Goal: Transaction & Acquisition: Purchase product/service

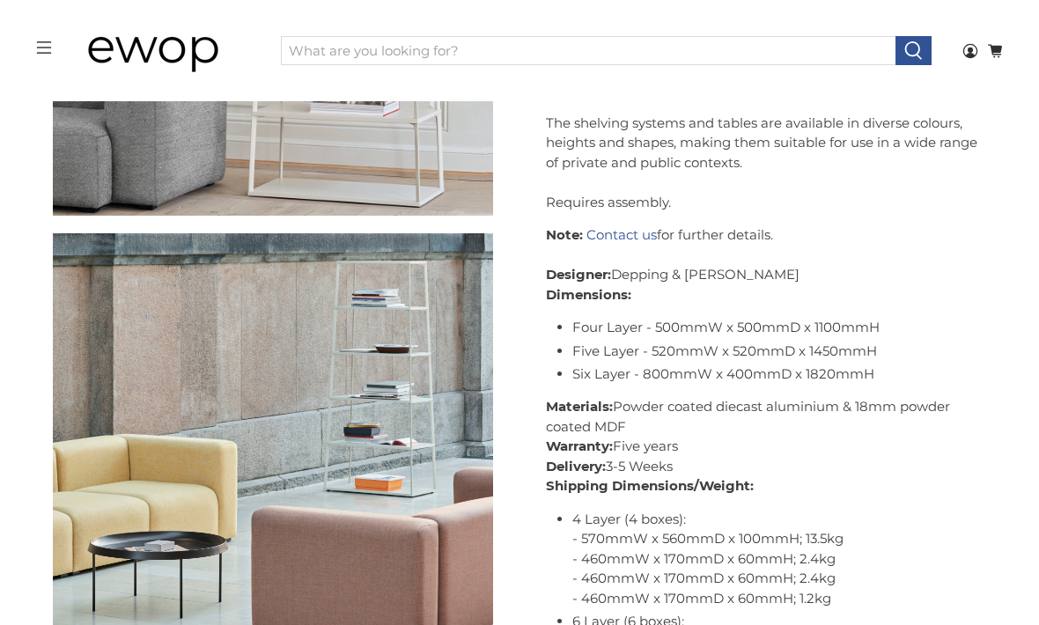
scroll to position [2734, 0]
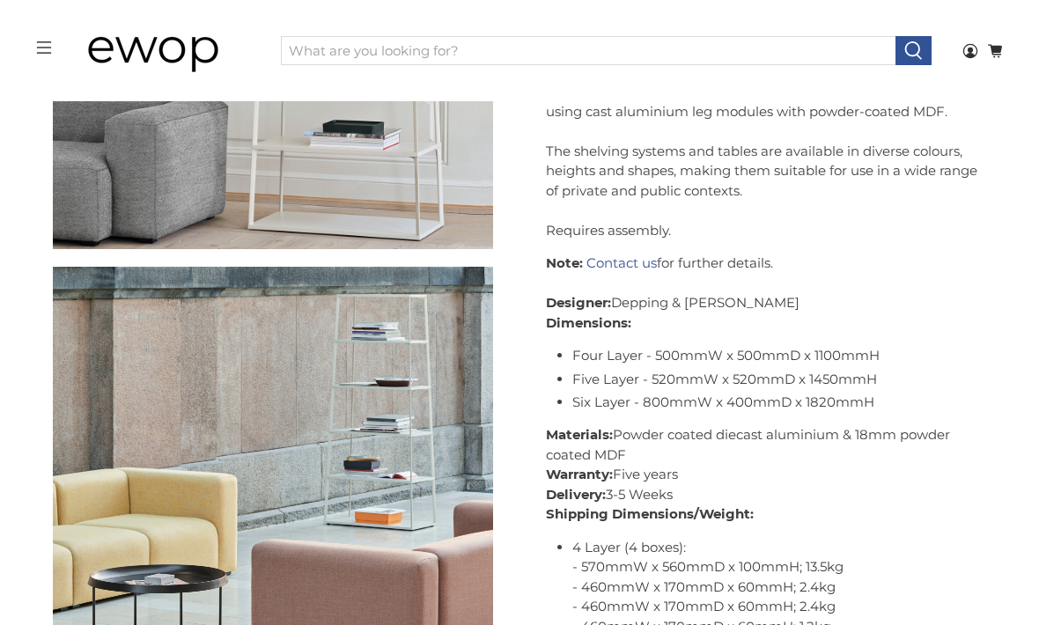
click at [859, 382] on ul "Four Layer - 500mmW x 500mmD x 1100mmH Five Layer - 520mmW x 520mmD x 1450mmH S…" at bounding box center [779, 379] width 415 height 66
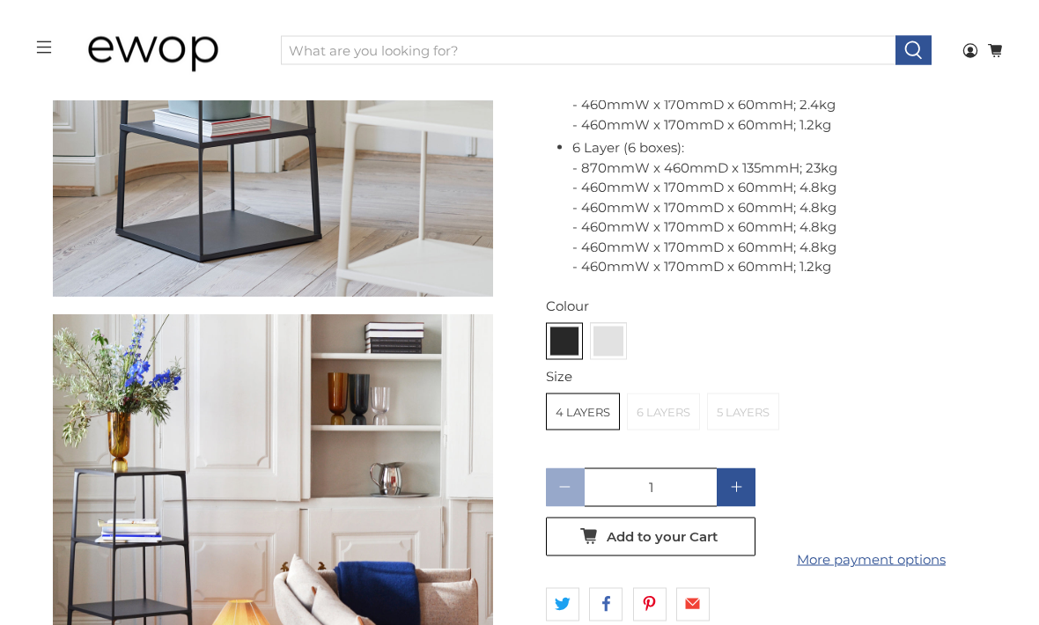
scroll to position [3602, 0]
click at [655, 394] on label "6 Layers" at bounding box center [663, 411] width 71 height 35
click at [0, 0] on input "6 Layers" at bounding box center [0, 0] width 0 height 0
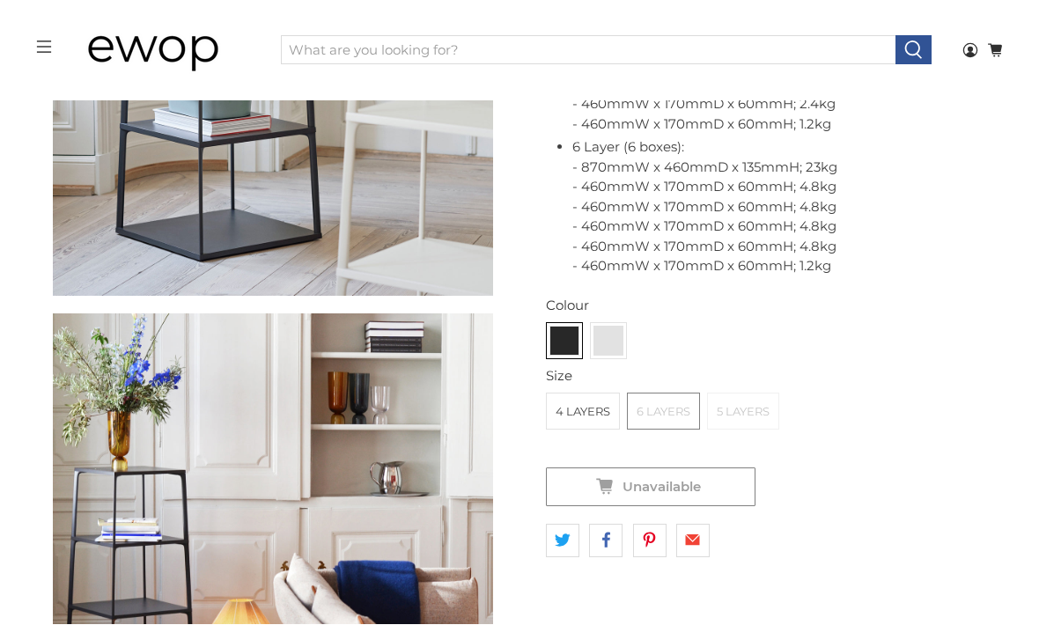
click at [746, 394] on label "5 Layers" at bounding box center [743, 411] width 70 height 35
click at [0, 0] on input "5 Layers" at bounding box center [0, 0] width 0 height 0
click at [584, 400] on label "4 Layers" at bounding box center [583, 411] width 72 height 35
click at [0, 0] on input "4 Layers" at bounding box center [0, 0] width 0 height 0
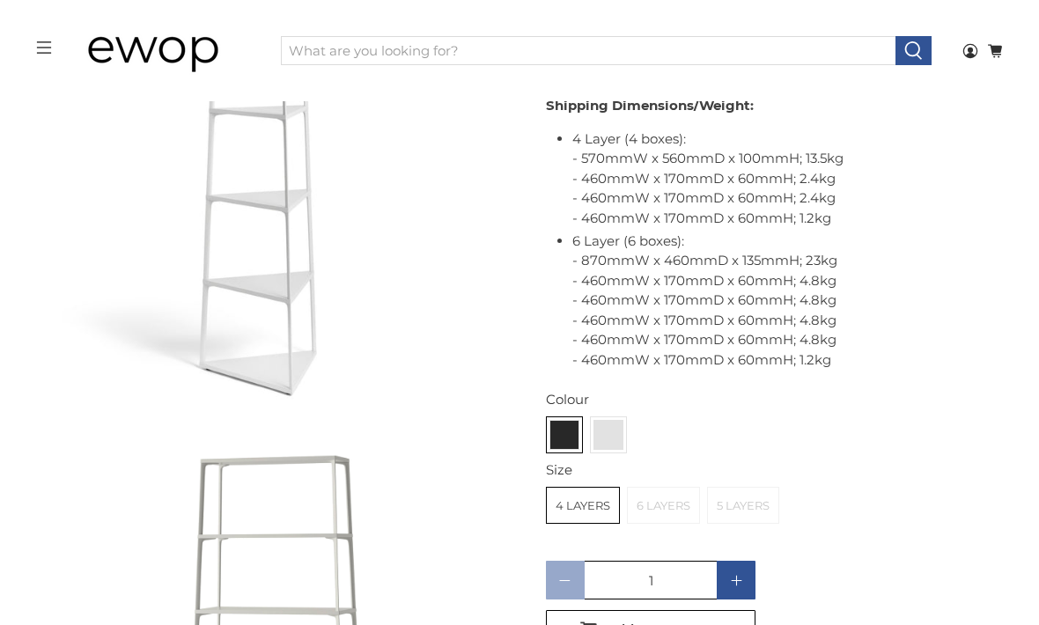
scroll to position [747, 0]
click at [614, 419] on img at bounding box center [608, 433] width 28 height 28
click at [0, 0] on input "radio" at bounding box center [0, 0] width 0 height 0
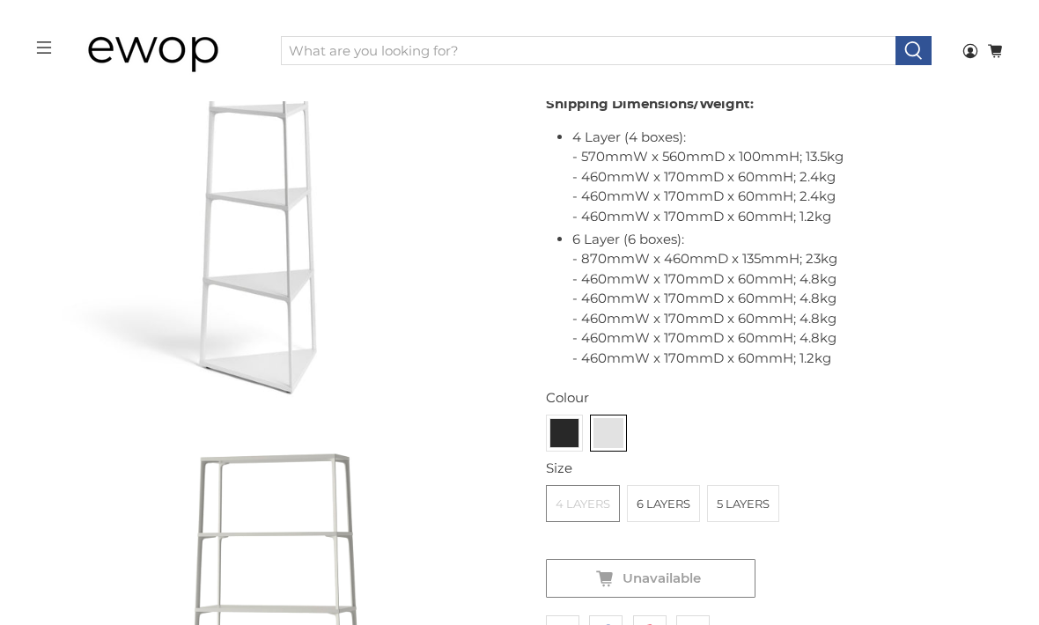
click at [649, 492] on label "6 Layers" at bounding box center [663, 503] width 71 height 35
click at [0, 0] on input "6 Layers" at bounding box center [0, 0] width 0 height 0
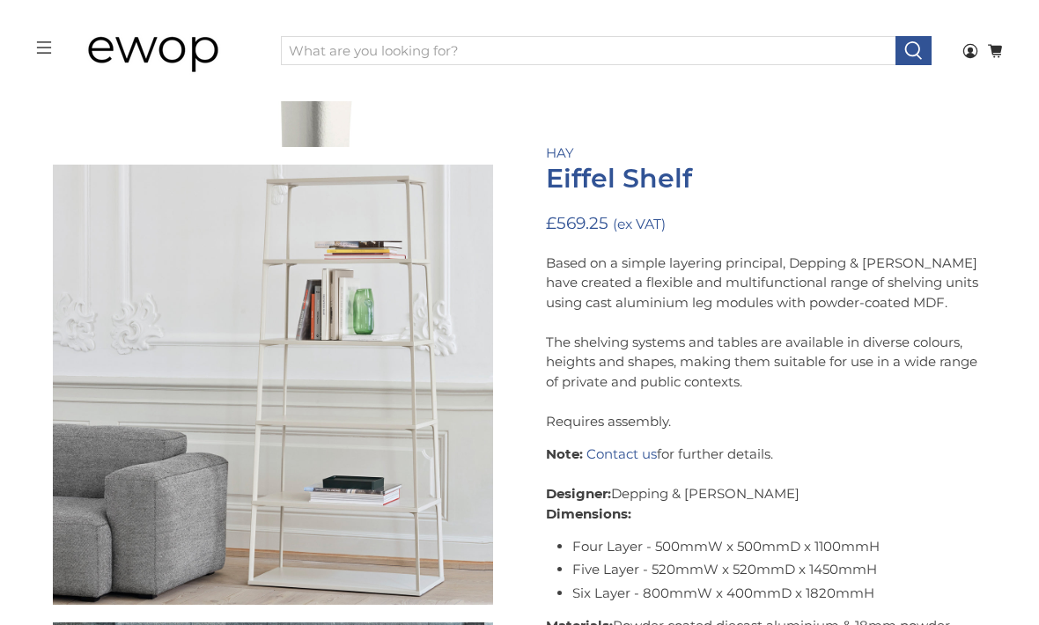
scroll to position [2382, 0]
